Goal: Transaction & Acquisition: Download file/media

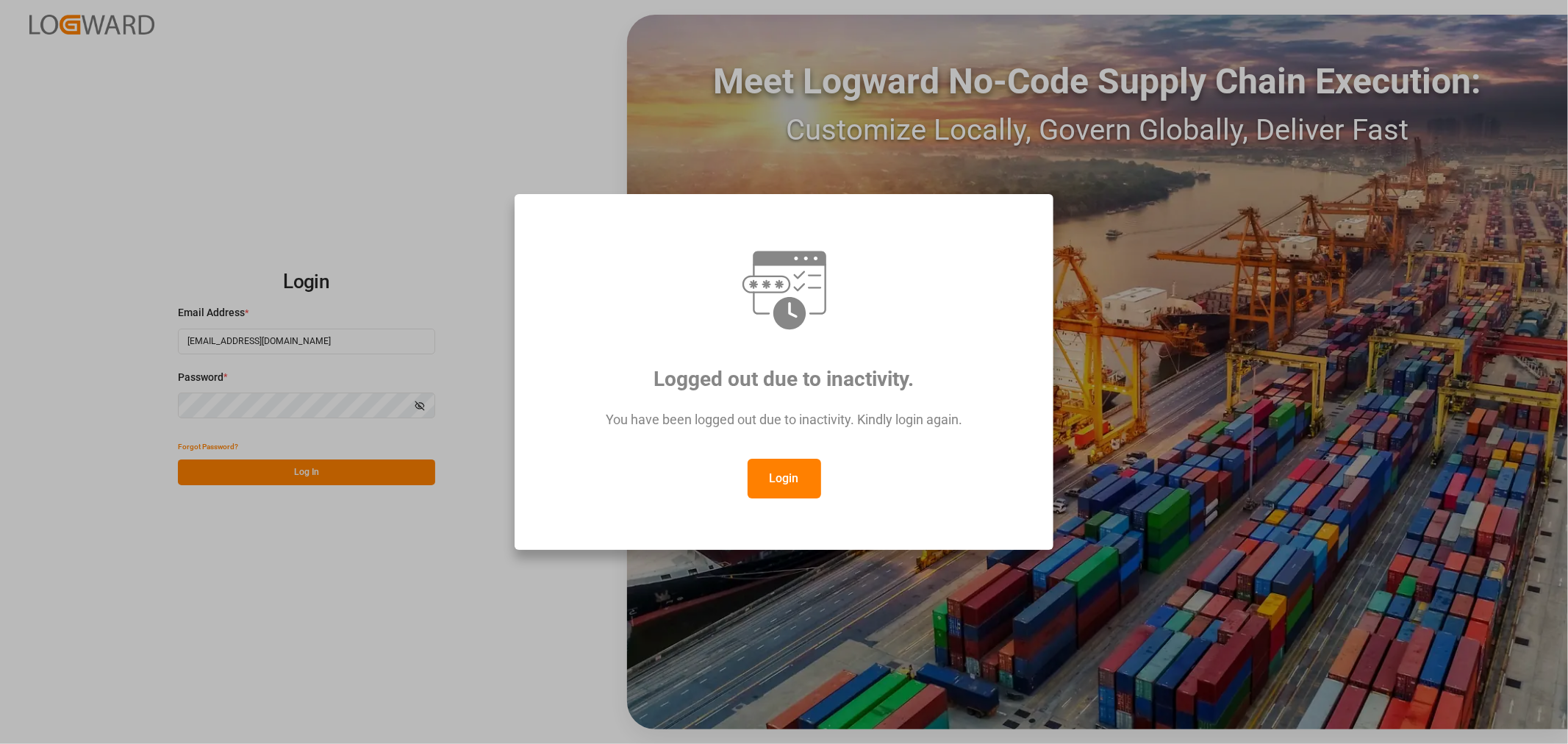
click at [792, 485] on button "Login" at bounding box center [784, 479] width 74 height 40
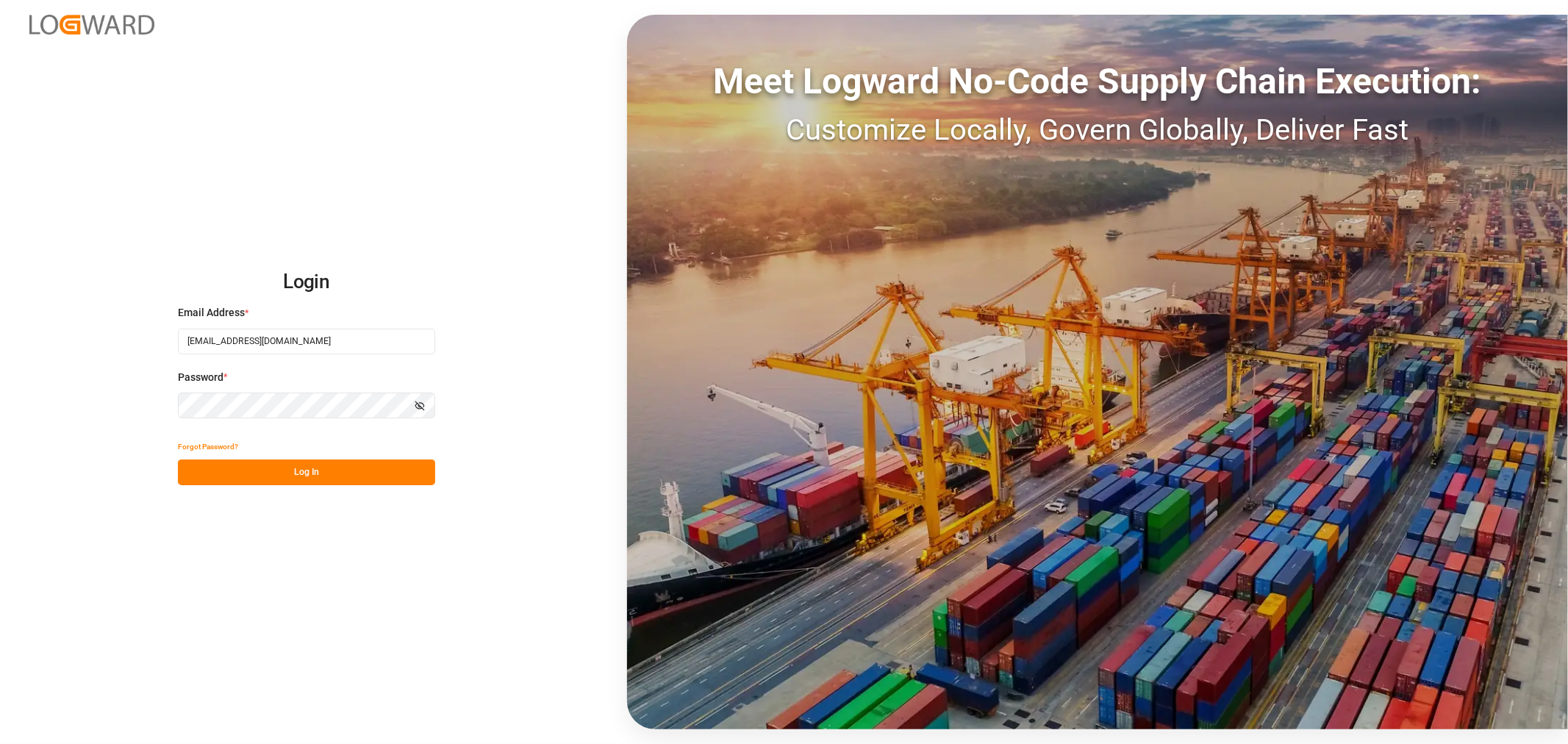
click at [322, 462] on button "Log In" at bounding box center [307, 472] width 257 height 26
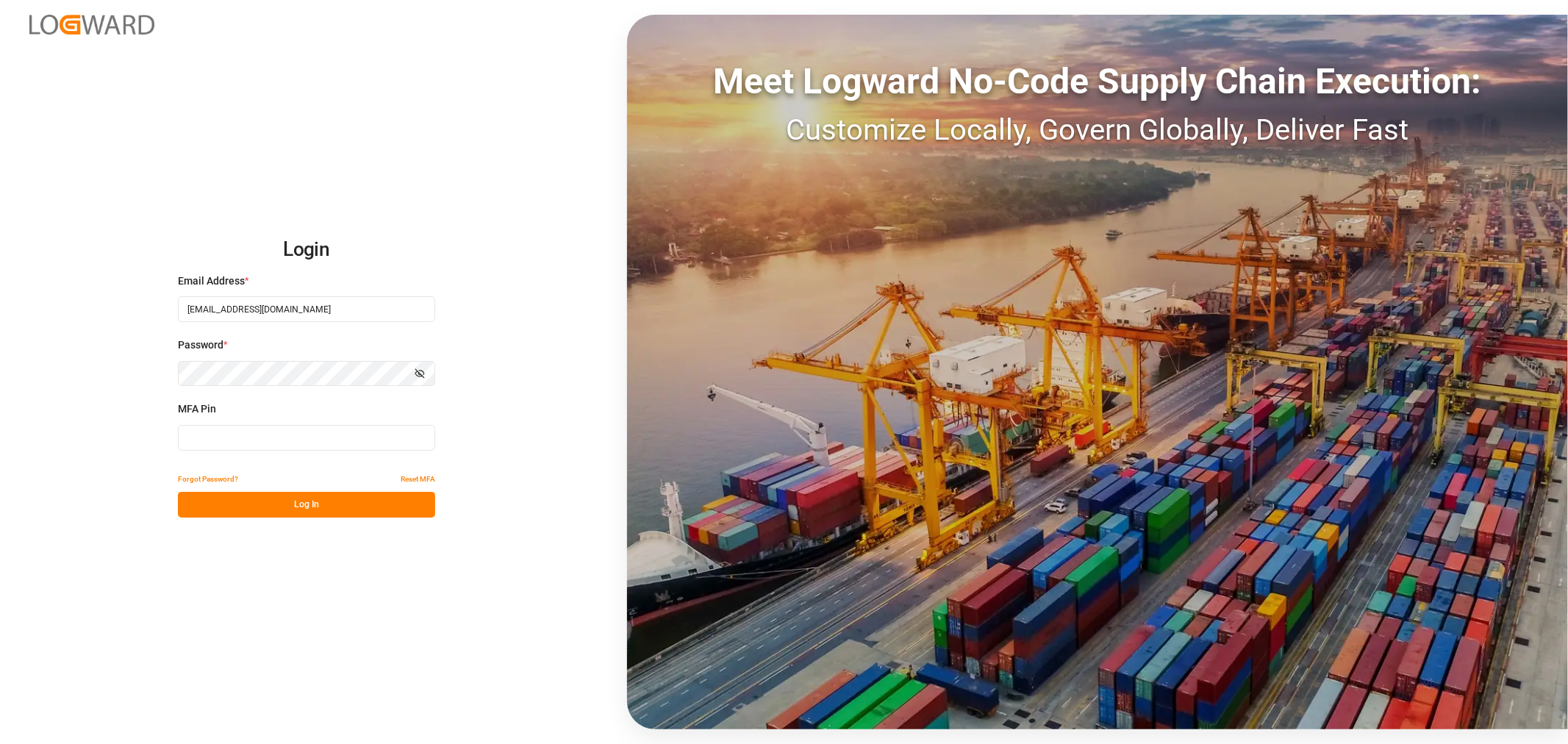
click at [277, 435] on input at bounding box center [307, 438] width 257 height 26
type input "267896"
click at [273, 513] on button "Log In" at bounding box center [307, 504] width 257 height 26
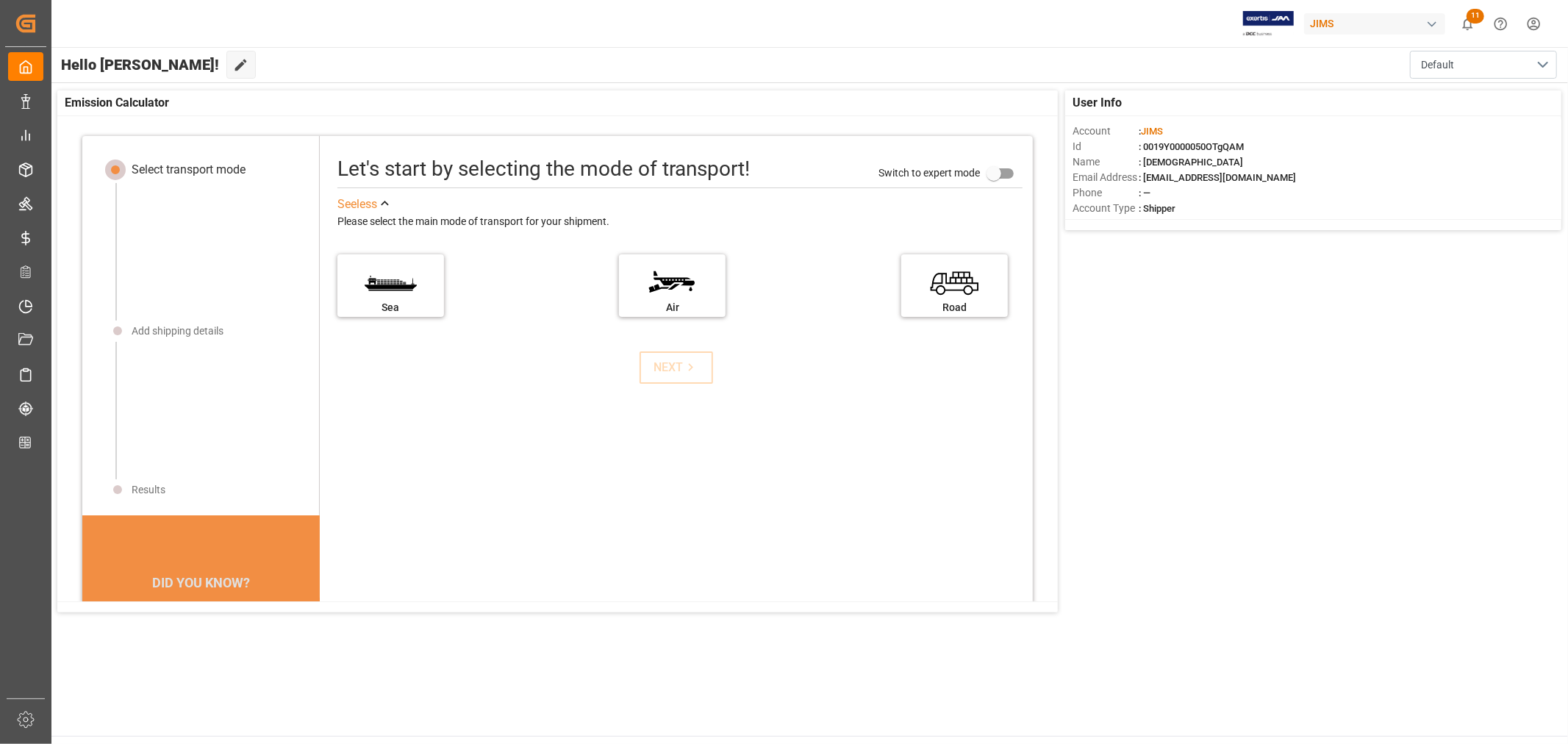
click at [436, 431] on div "Let's start by selecting the mode of transport! Switch to expert mode See less …" at bounding box center [676, 467] width 713 height 632
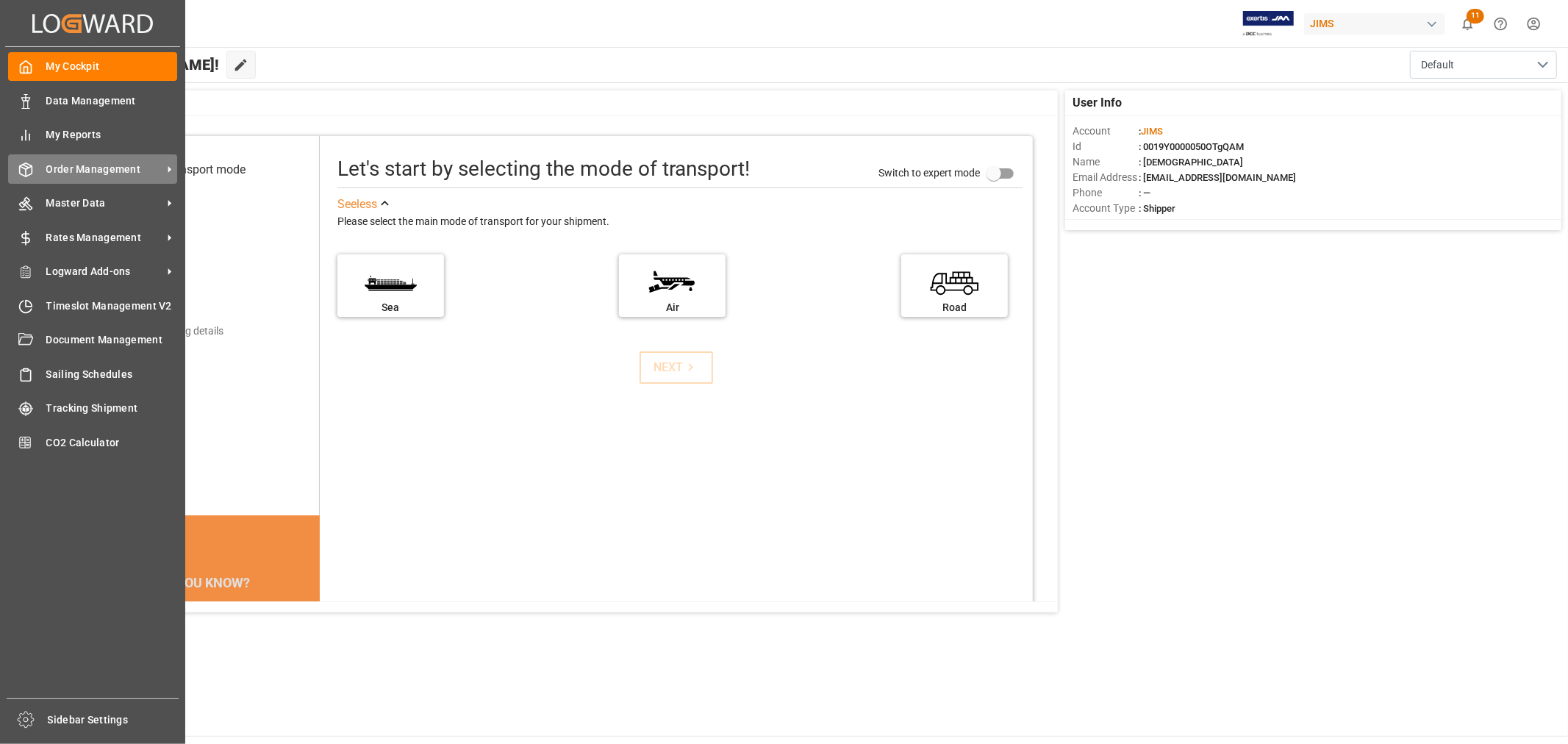
click at [70, 161] on span "Order Management" at bounding box center [104, 169] width 116 height 15
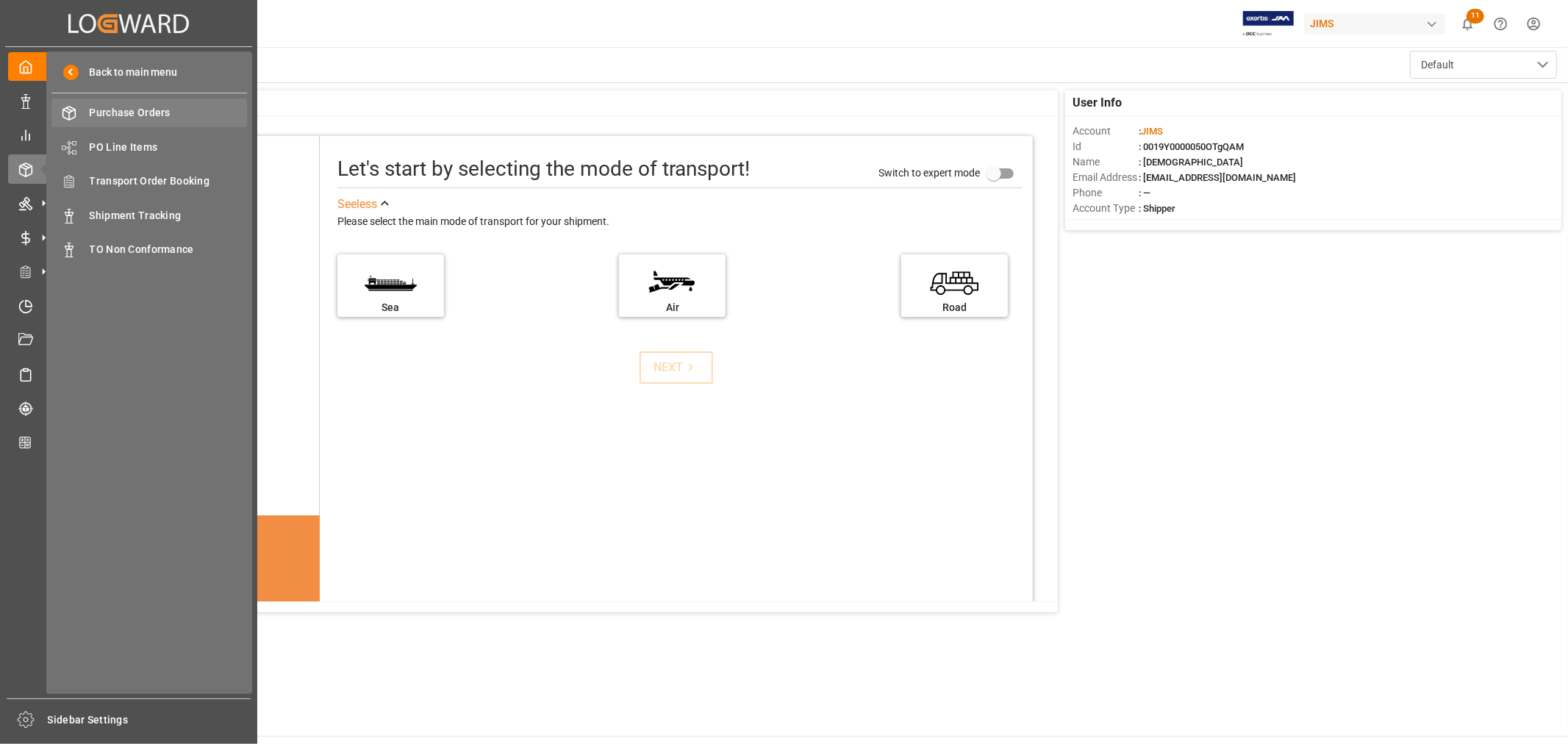
click at [133, 112] on span "Purchase Orders" at bounding box center [169, 113] width 158 height 15
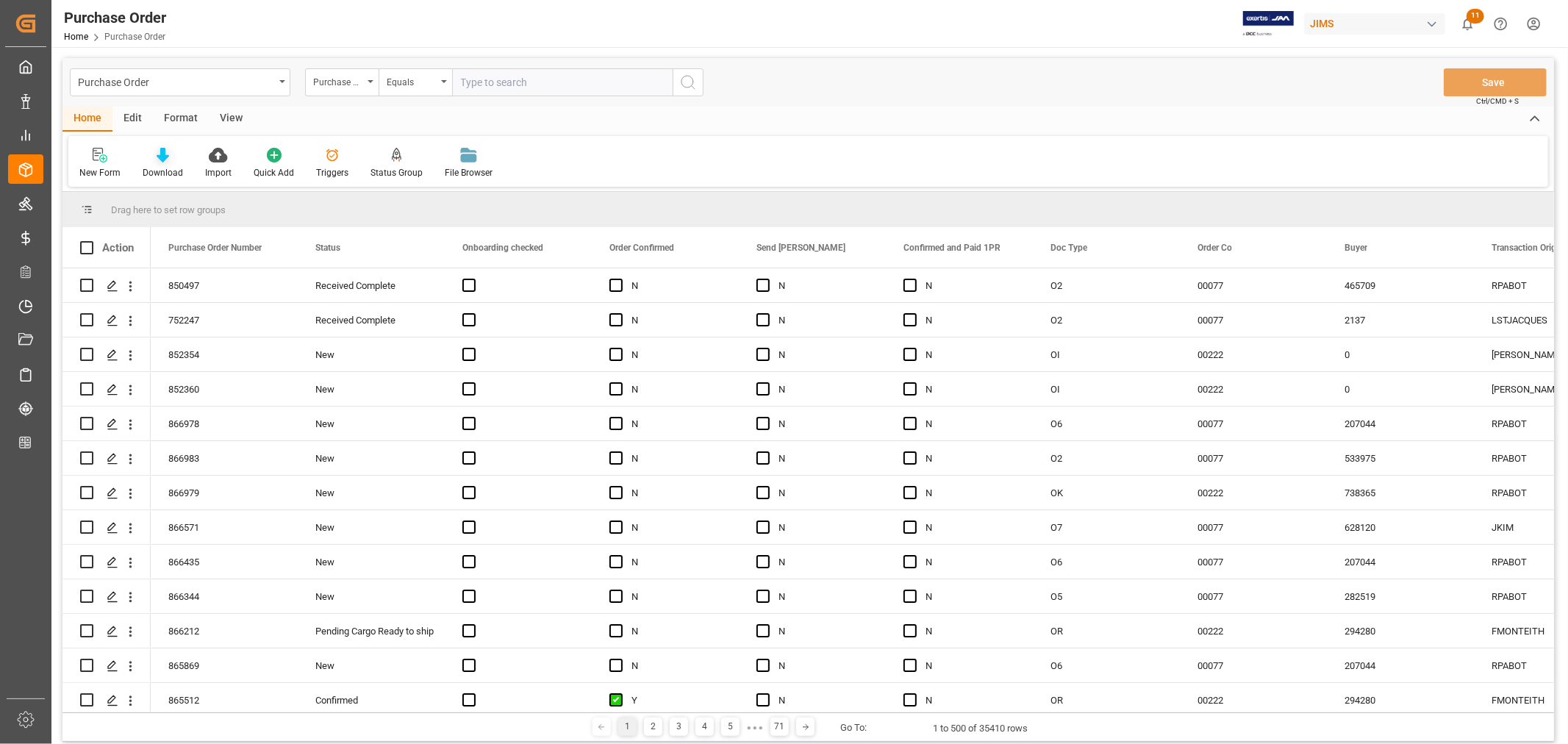
click at [160, 158] on icon at bounding box center [163, 155] width 13 height 14
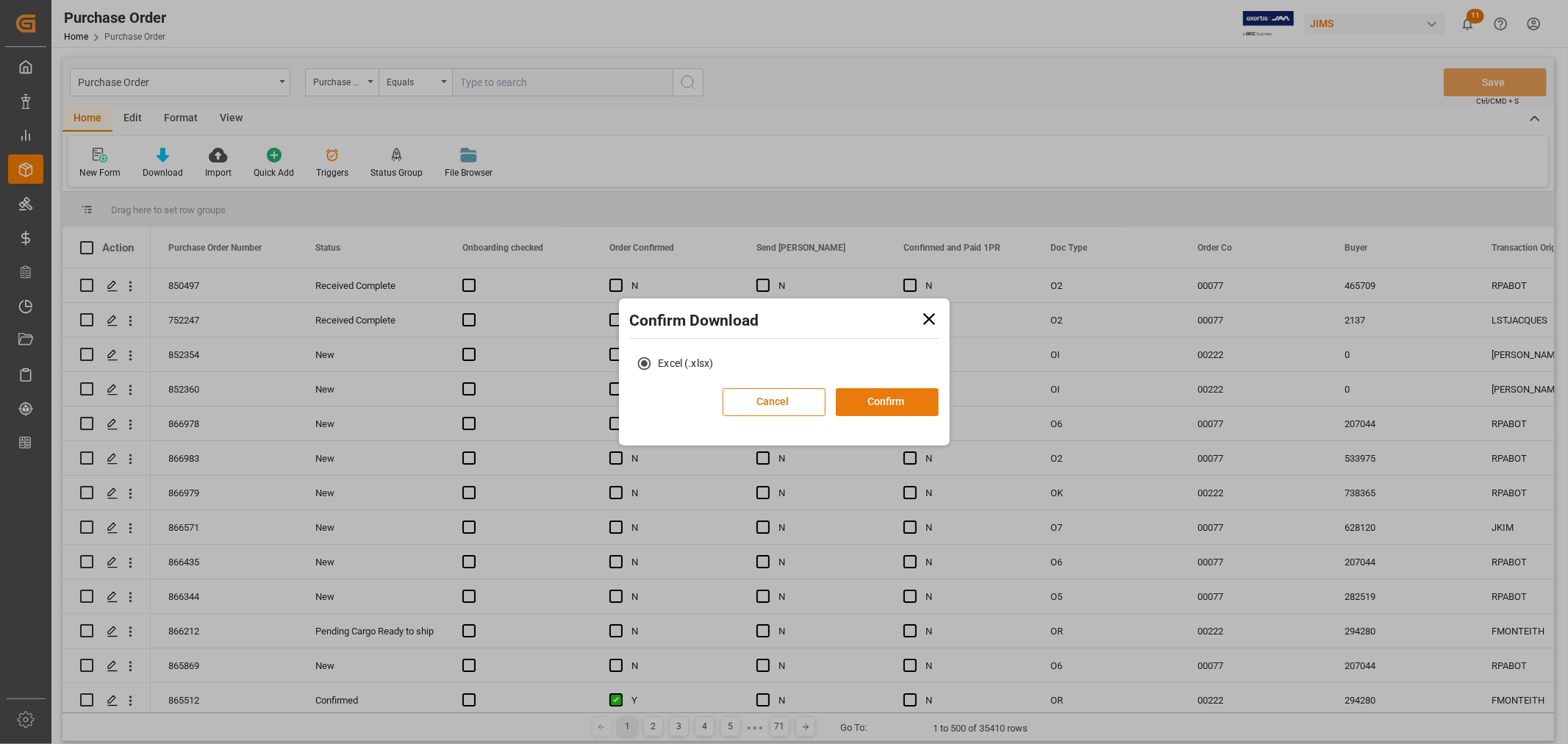
click at [866, 400] on button "Confirm" at bounding box center [887, 402] width 103 height 28
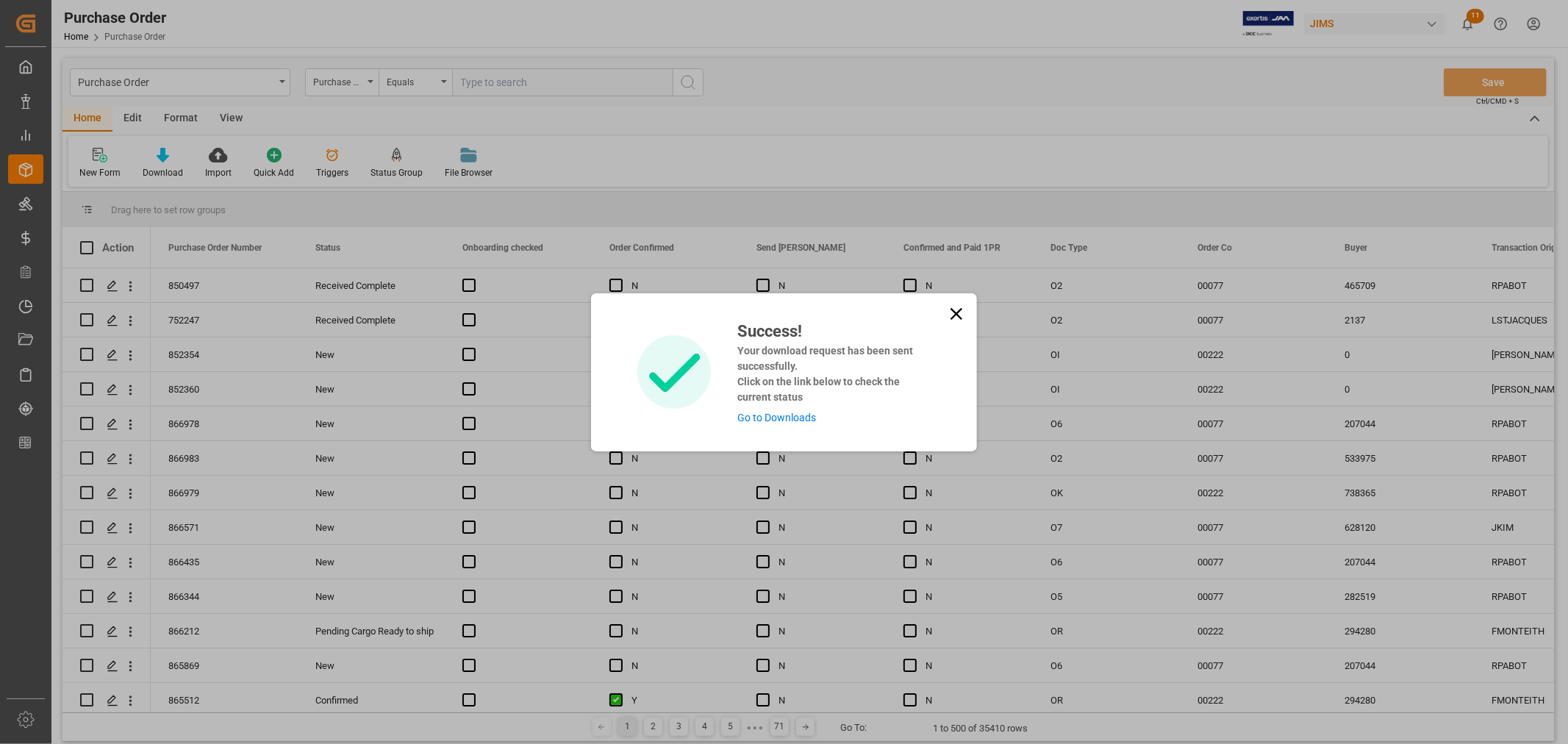
click at [766, 416] on link "Go to Downloads" at bounding box center [776, 417] width 78 height 12
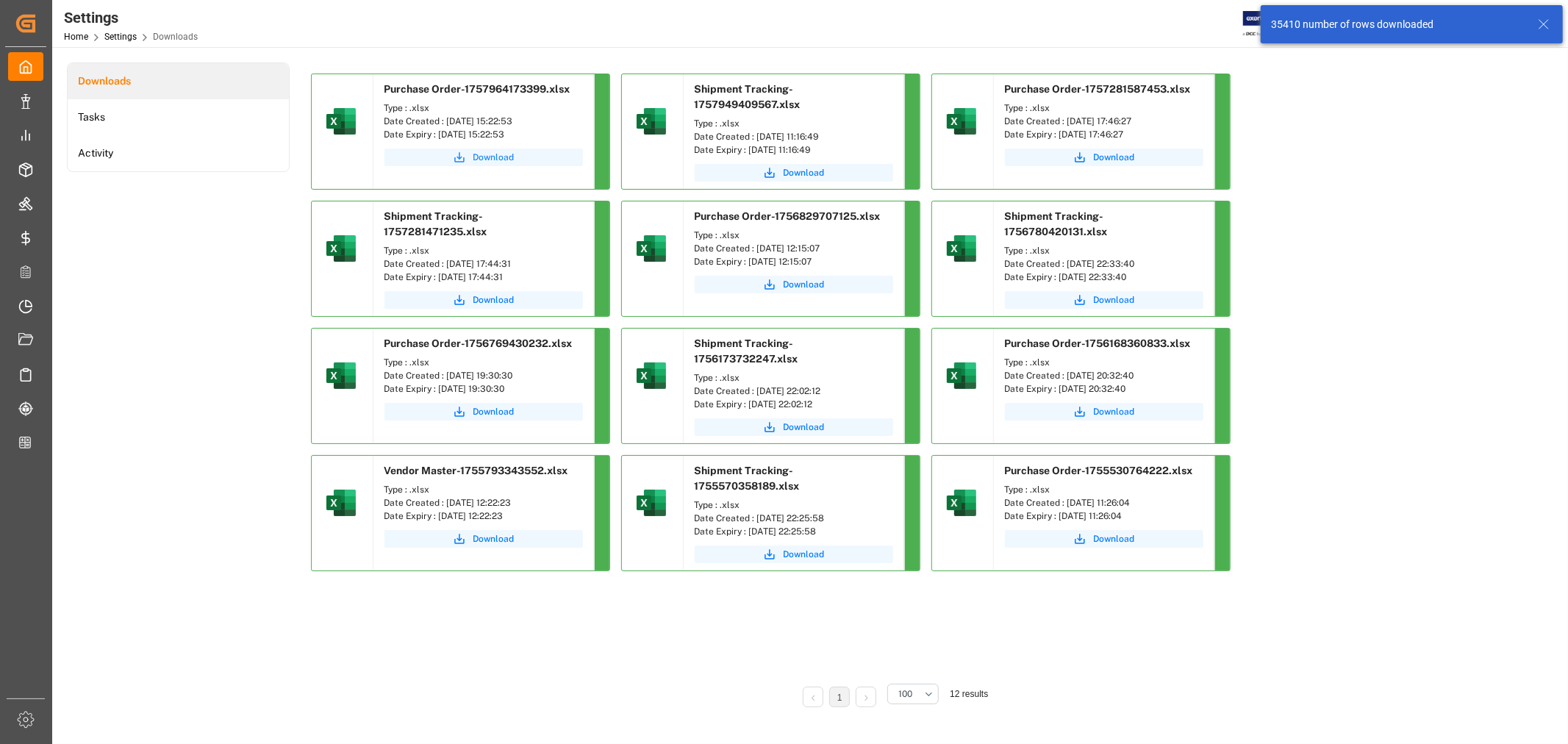
click at [474, 156] on span "Download" at bounding box center [494, 157] width 42 height 14
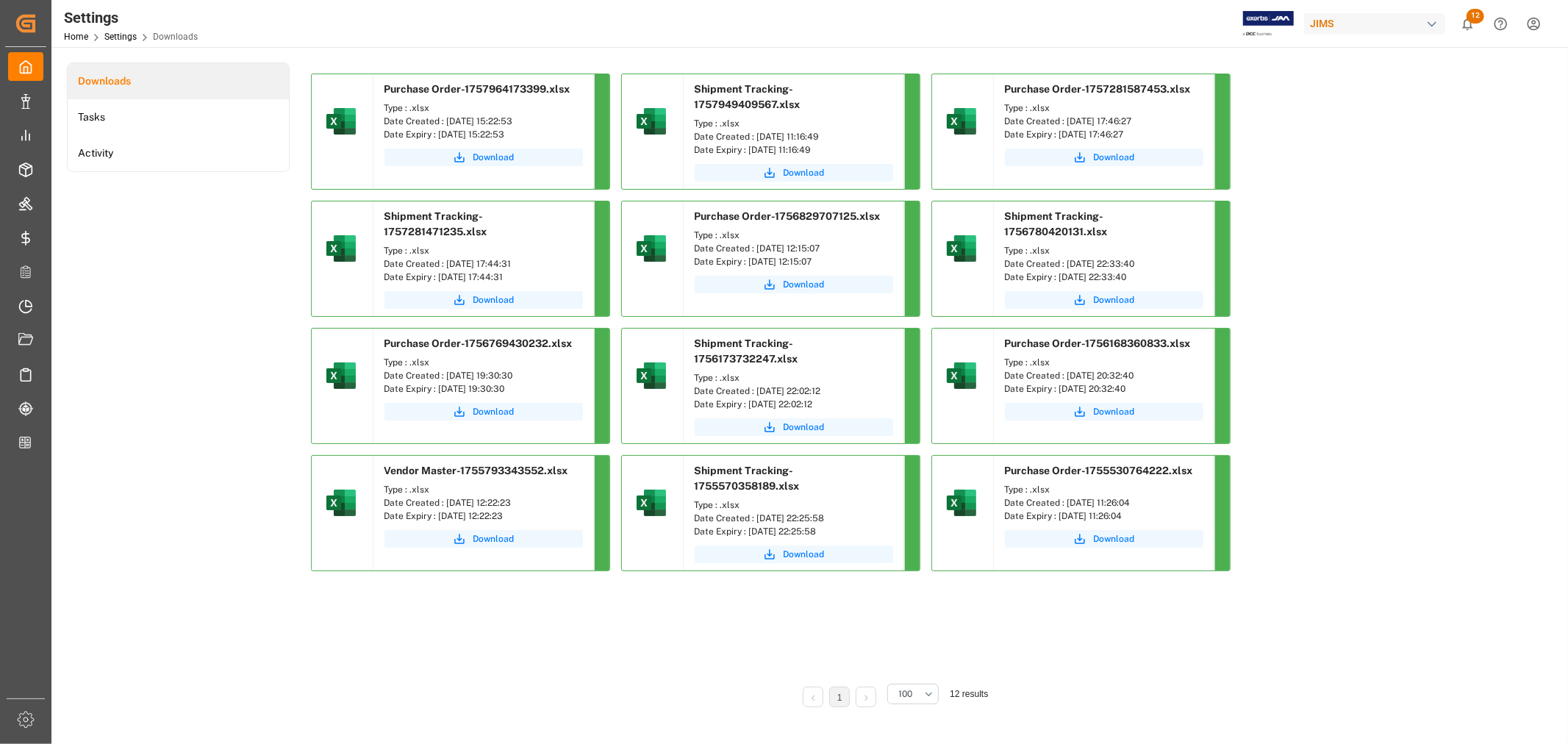
click at [1538, 584] on div "Downloads Tasks Activity Purchase Order-1757964173399.xlsx Type : .xlsx Date Cr…" at bounding box center [808, 395] width 1482 height 665
click at [491, 160] on span "Download" at bounding box center [494, 157] width 42 height 14
